Goal: Information Seeking & Learning: Understand process/instructions

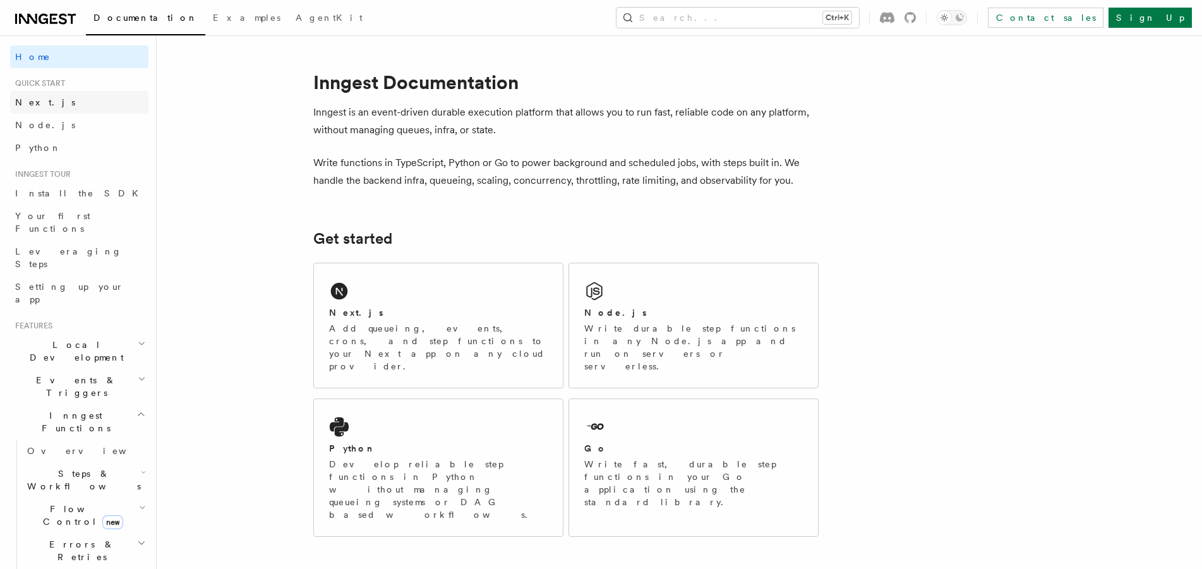
click at [35, 99] on span "Next.js" at bounding box center [45, 102] width 60 height 10
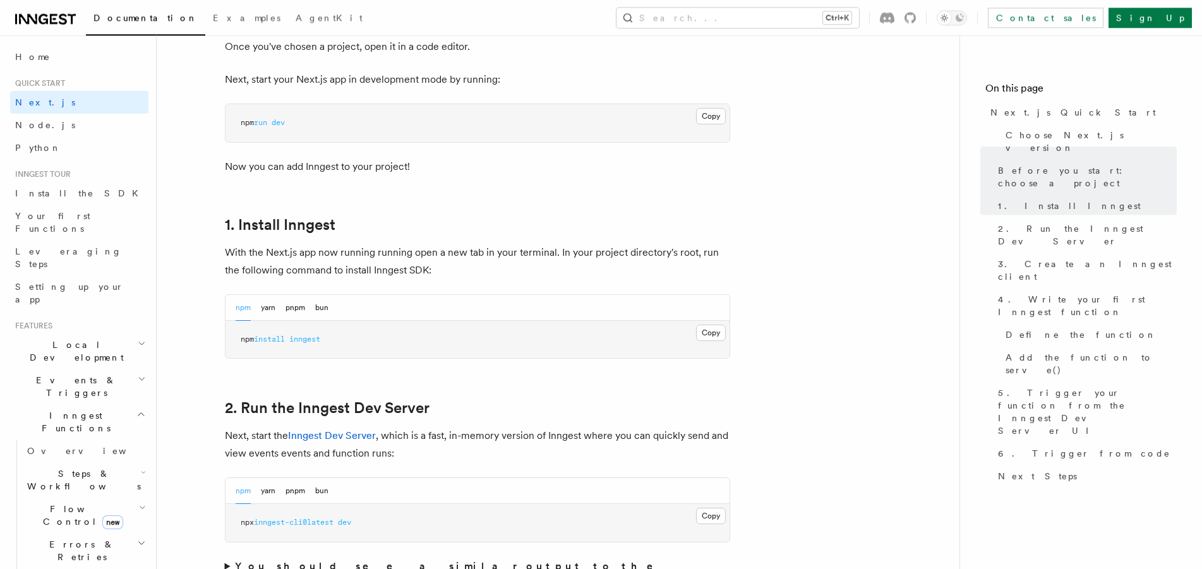
scroll to position [709, 0]
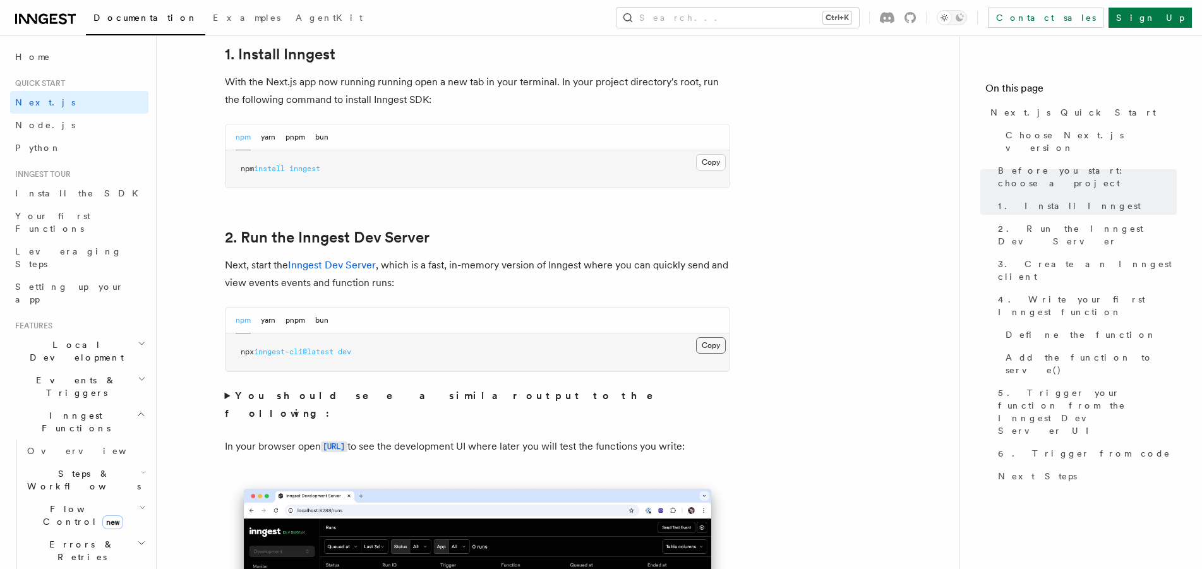
click at [711, 347] on button "Copy Copied" at bounding box center [711, 345] width 30 height 16
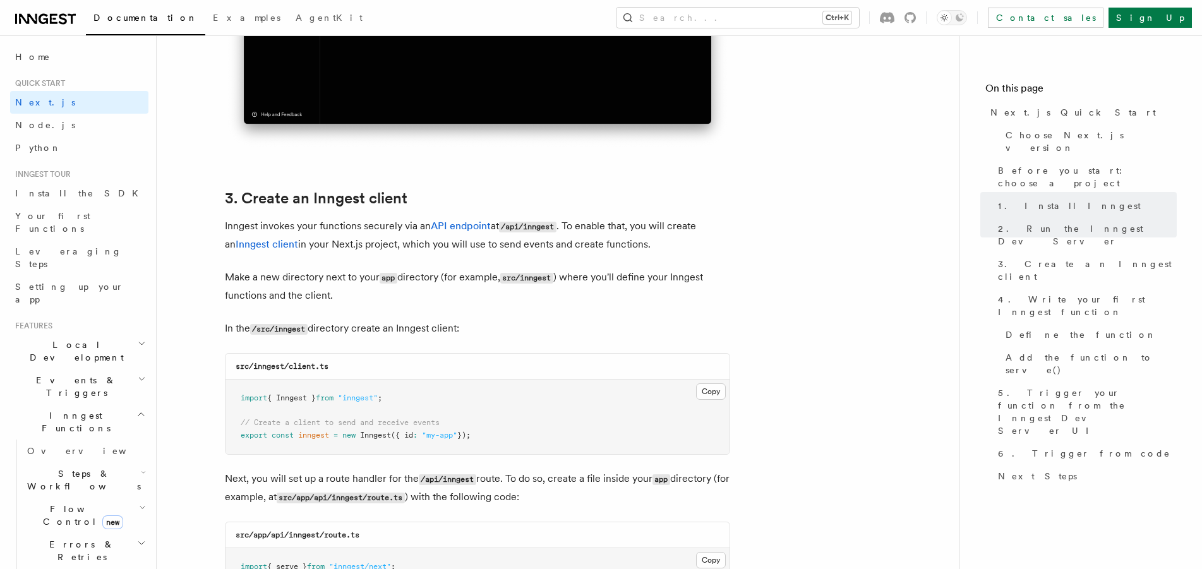
scroll to position [1481, 0]
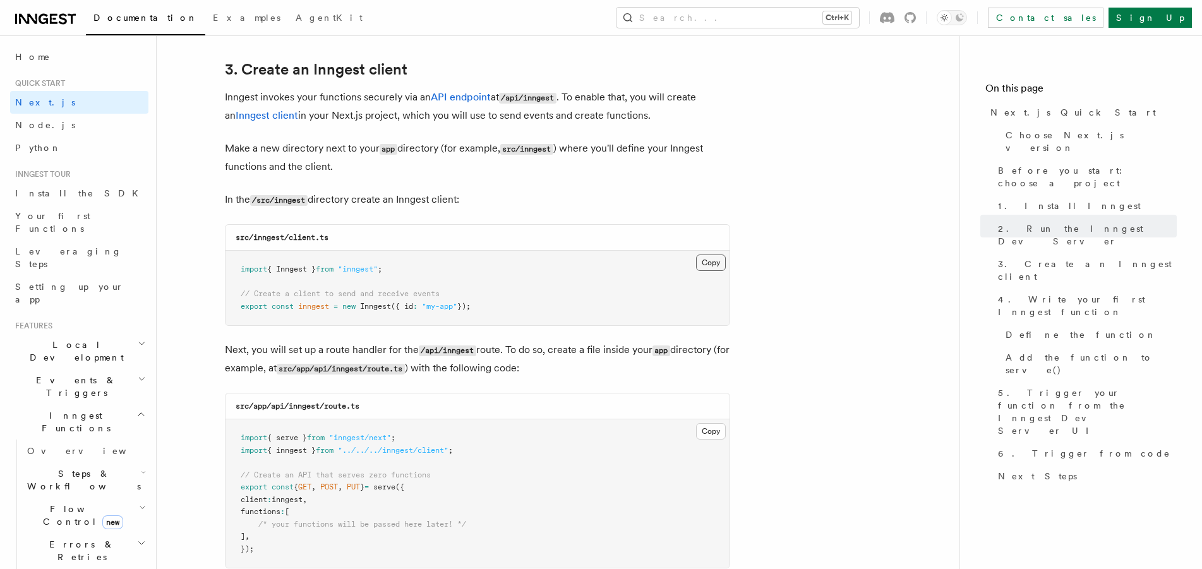
click at [711, 266] on button "Copy Copied" at bounding box center [711, 262] width 30 height 16
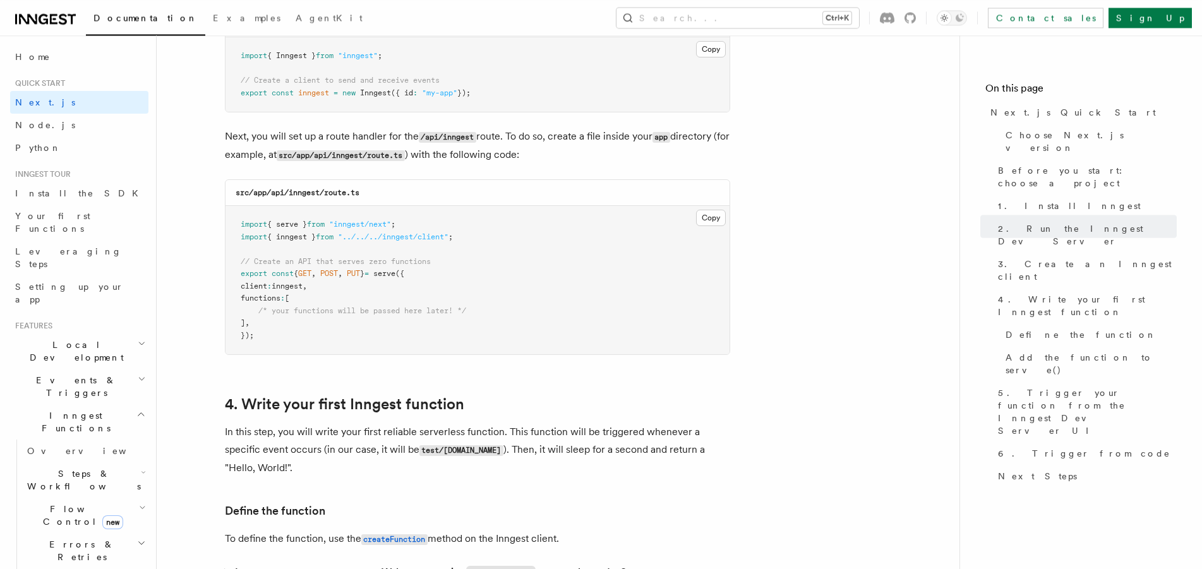
scroll to position [1739, 0]
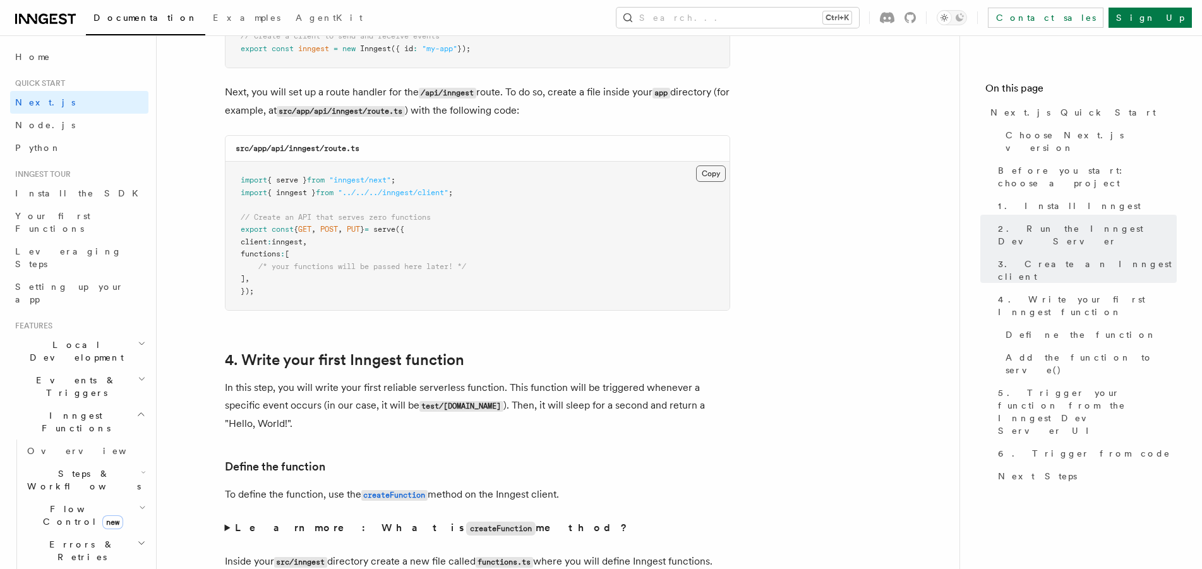
click at [709, 181] on button "Copy Copied" at bounding box center [711, 173] width 30 height 16
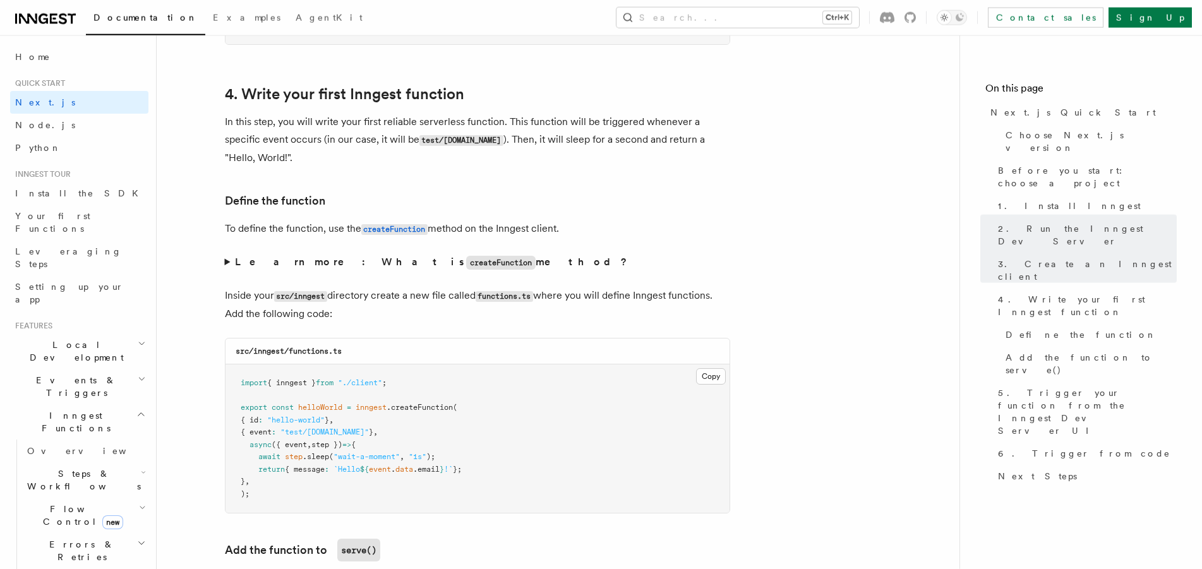
scroll to position [2061, 0]
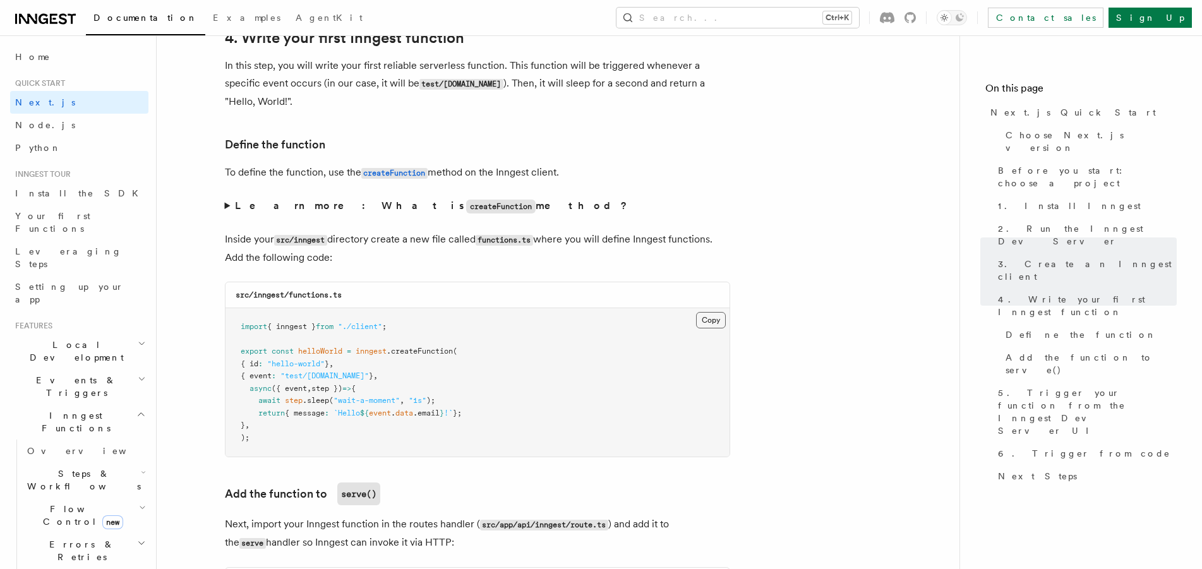
click at [709, 326] on button "Copy Copied" at bounding box center [711, 320] width 30 height 16
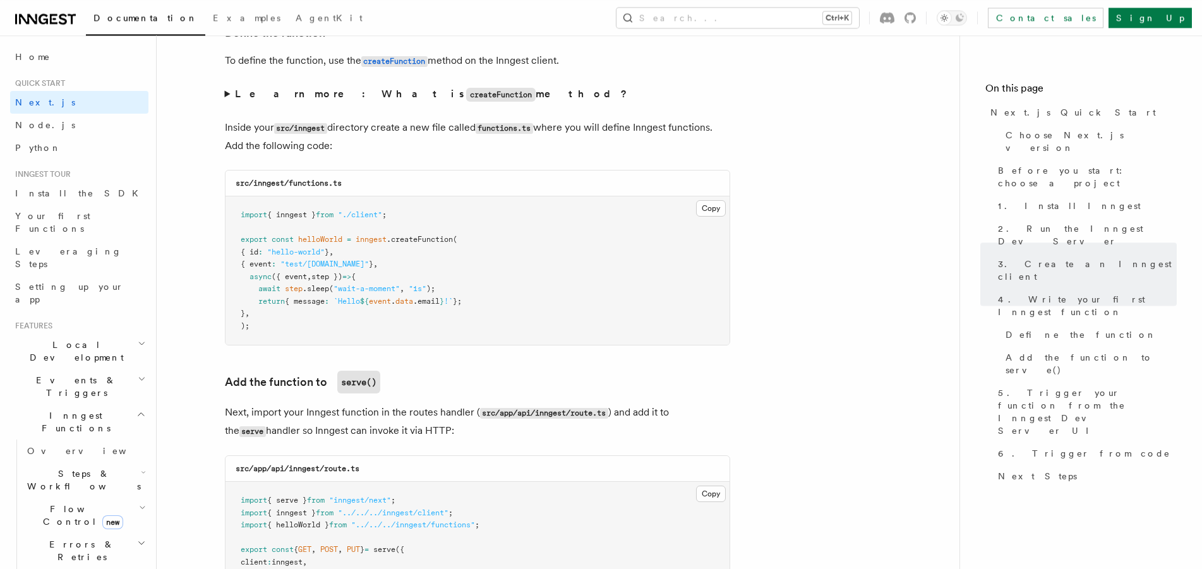
scroll to position [2319, 0]
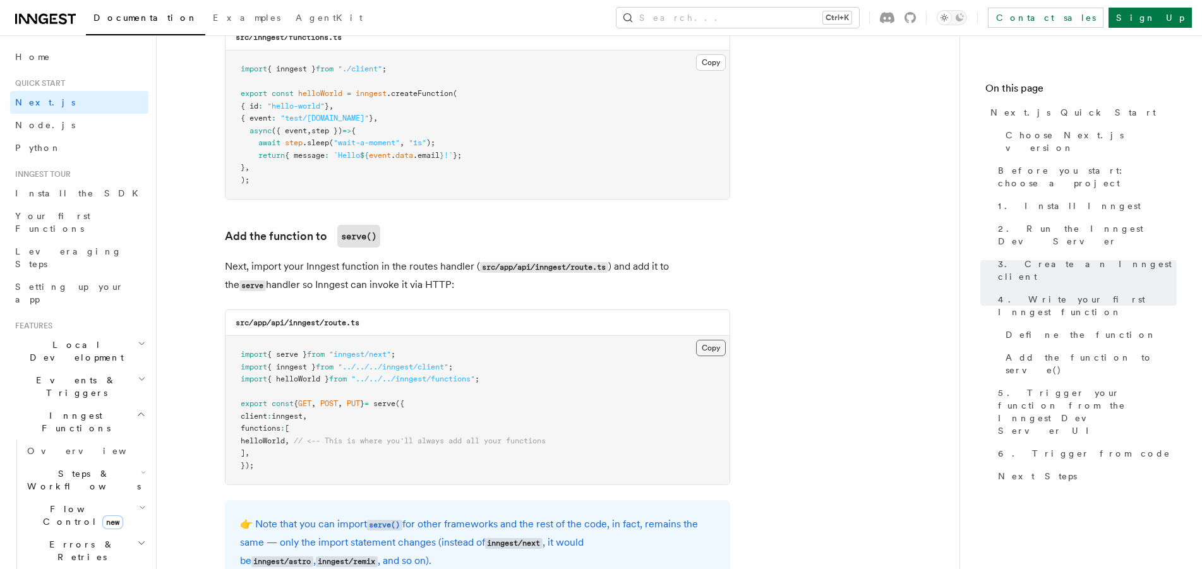
click at [711, 352] on button "Copy Copied" at bounding box center [711, 348] width 30 height 16
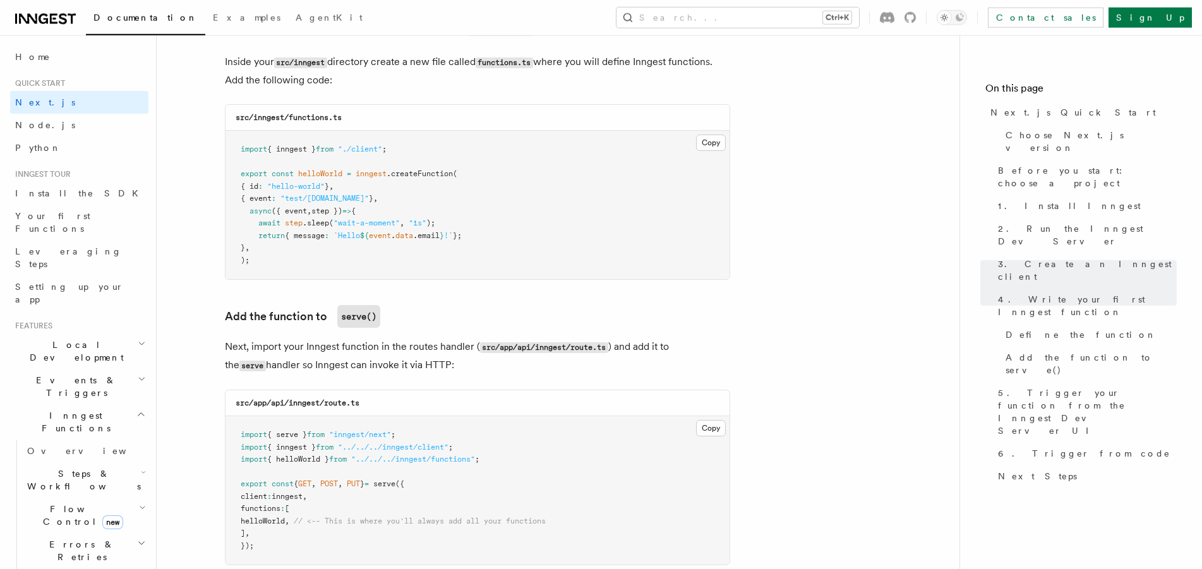
scroll to position [2190, 0]
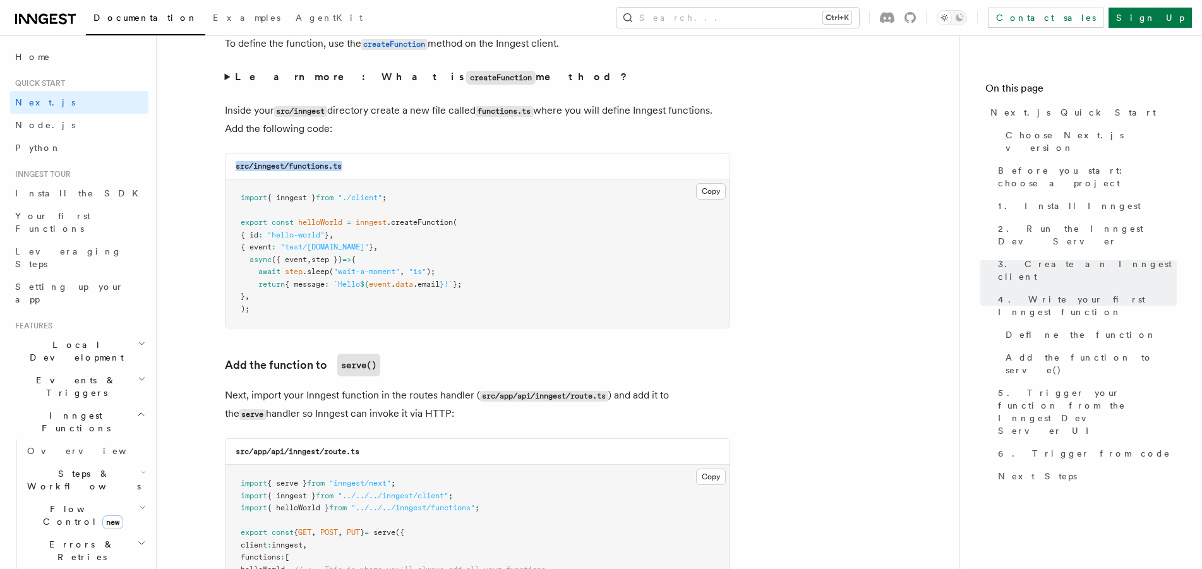
drag, startPoint x: 230, startPoint y: 170, endPoint x: 390, endPoint y: 175, distance: 159.2
click at [390, 175] on div "src/inngest/functions.ts" at bounding box center [477, 166] width 504 height 26
